Goal: Information Seeking & Learning: Learn about a topic

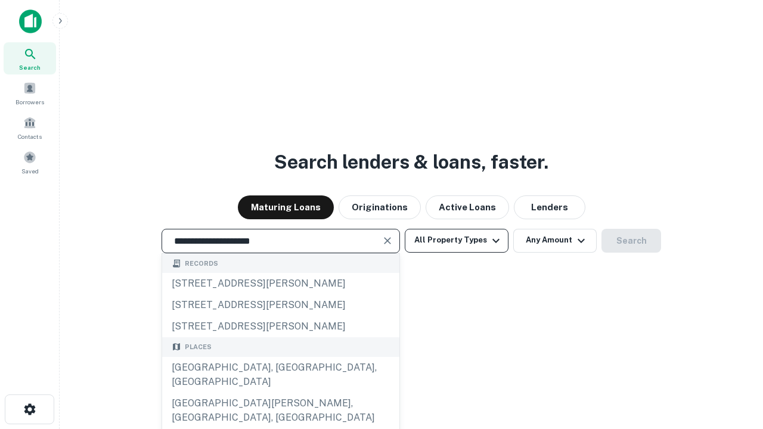
click at [280, 393] on div "Santa Monica, CA, USA" at bounding box center [280, 375] width 237 height 36
type input "**********"
click at [457, 240] on button "All Property Types" at bounding box center [457, 241] width 104 height 24
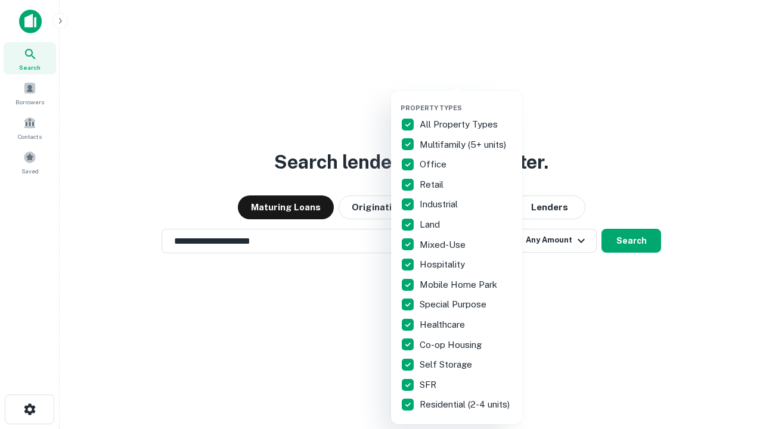
click at [466, 100] on button "button" at bounding box center [466, 100] width 131 height 1
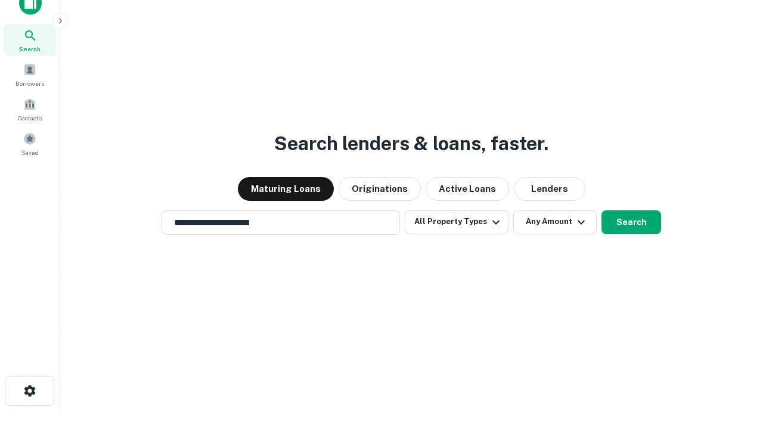
scroll to position [7, 144]
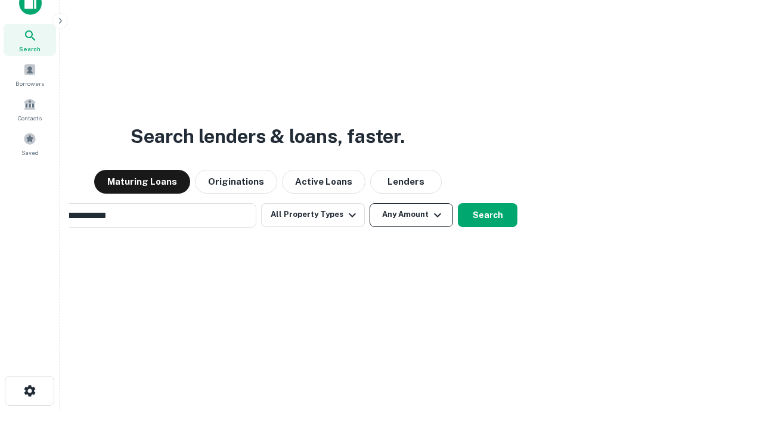
click at [370, 203] on button "Any Amount" at bounding box center [411, 215] width 83 height 24
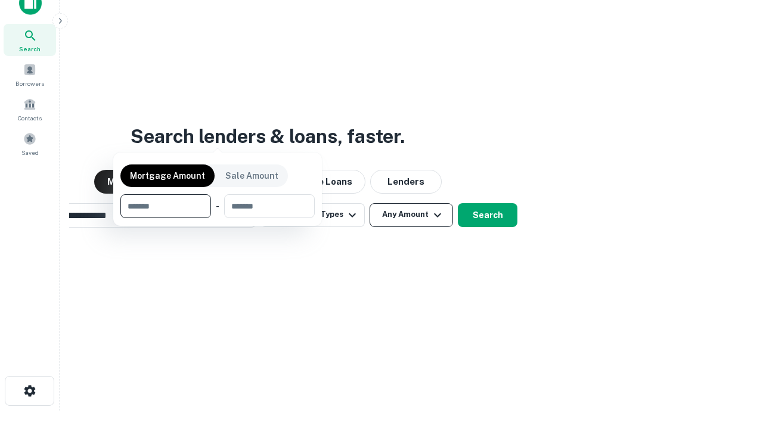
scroll to position [19, 0]
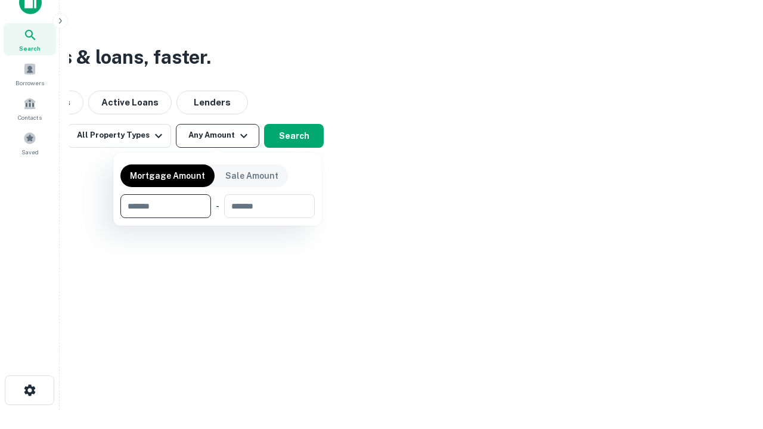
type input "*******"
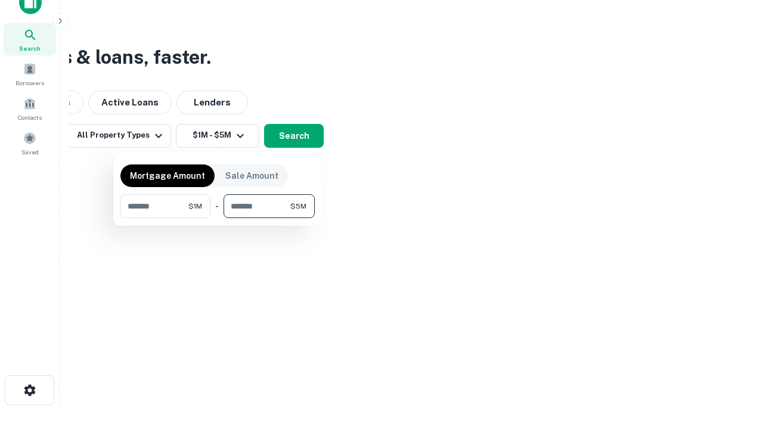
type input "*******"
click at [218, 218] on button "button" at bounding box center [217, 218] width 194 height 1
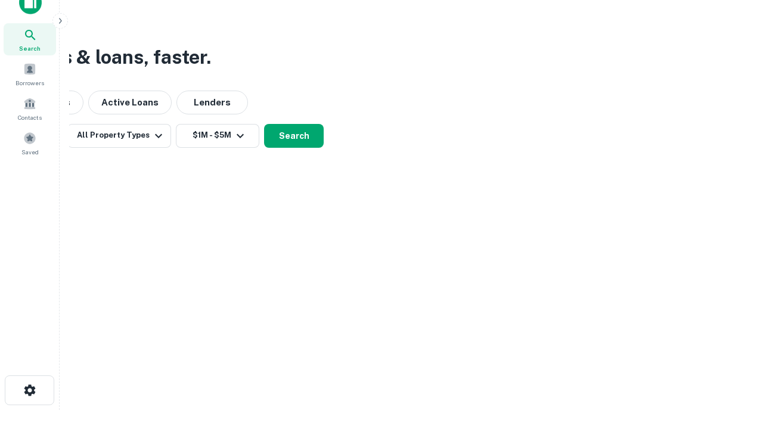
scroll to position [7, 220]
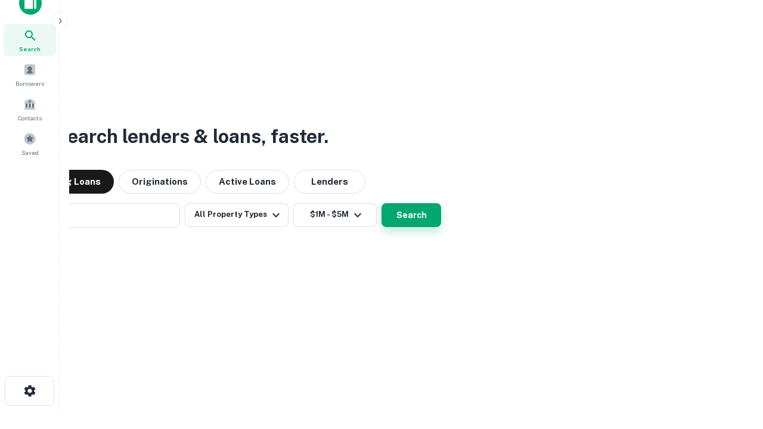
click at [381, 203] on button "Search" at bounding box center [411, 215] width 60 height 24
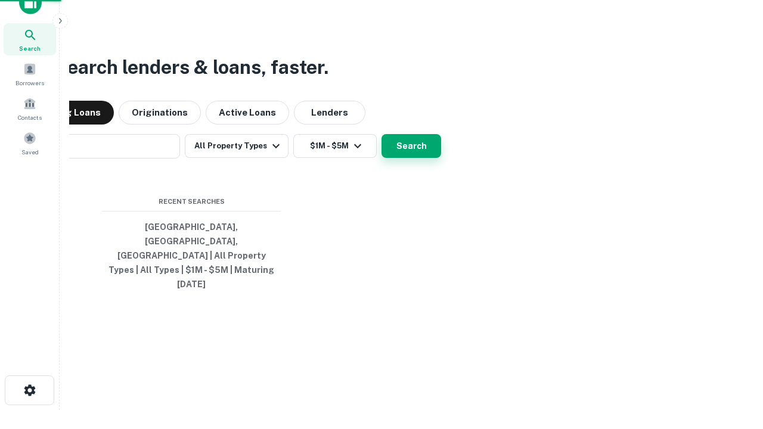
scroll to position [32, 337]
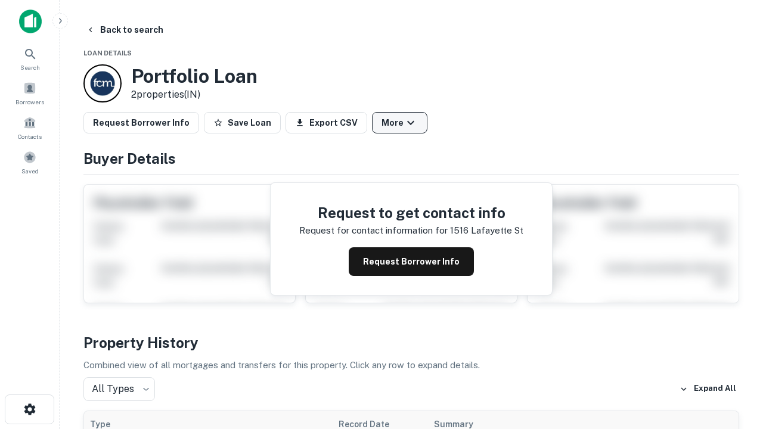
click at [399, 123] on button "More" at bounding box center [399, 122] width 55 height 21
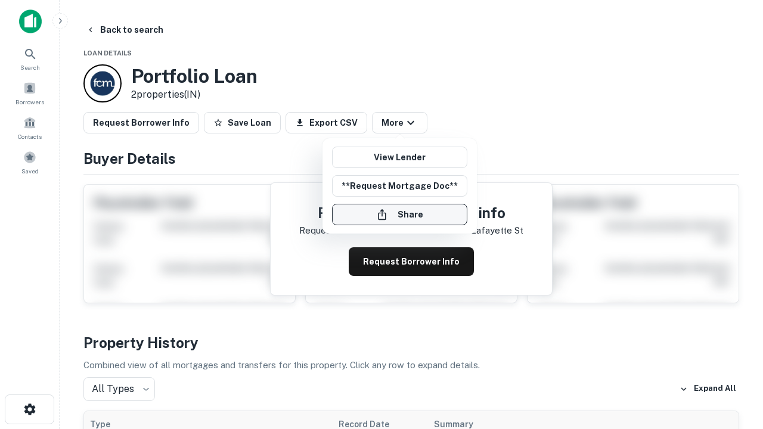
click at [399, 215] on button "Share" at bounding box center [399, 214] width 135 height 21
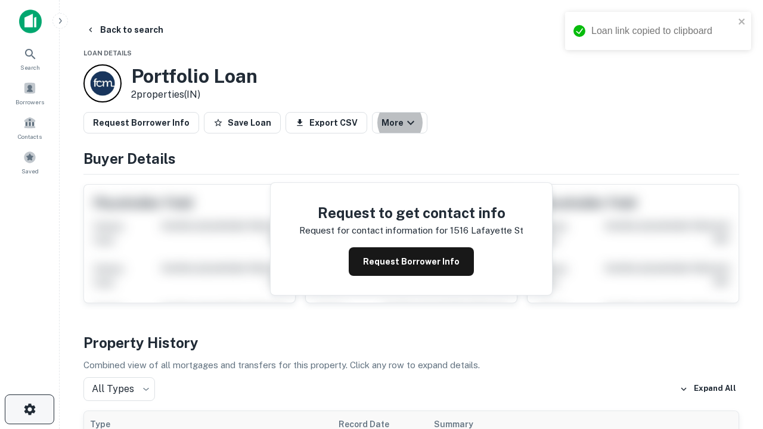
click at [29, 409] on icon "button" at bounding box center [30, 409] width 14 height 14
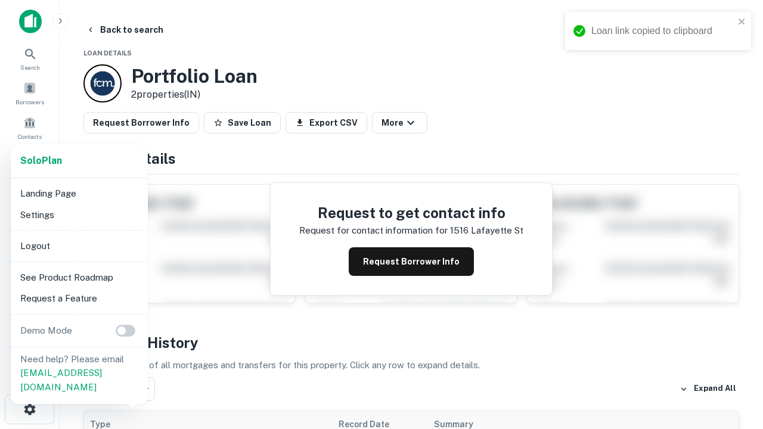
click at [79, 246] on li "Logout" at bounding box center [79, 245] width 128 height 21
